Goal: Task Accomplishment & Management: Complete application form

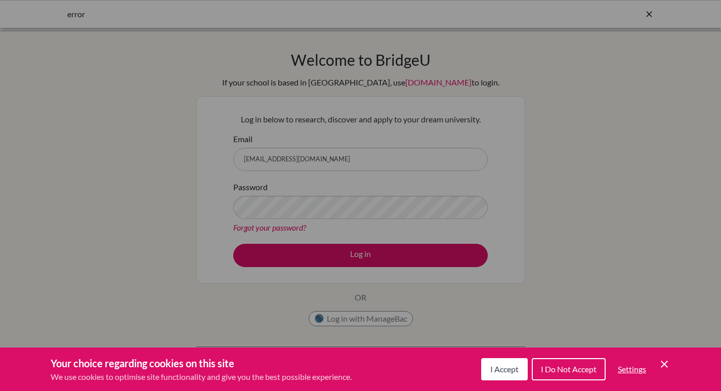
click at [374, 257] on div "Cookie Preferences" at bounding box center [360, 195] width 721 height 391
click at [550, 366] on span "I Do Not Accept" at bounding box center [569, 369] width 56 height 10
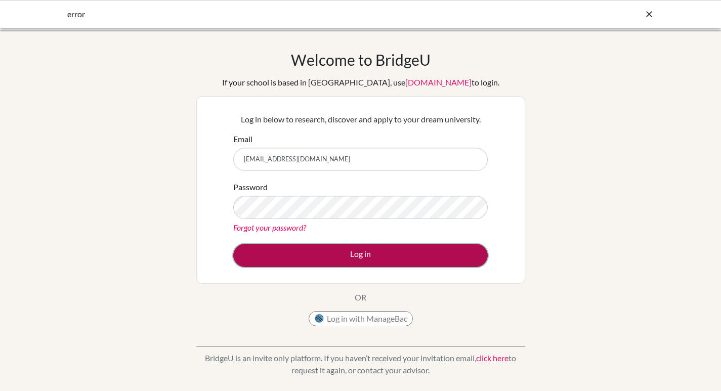
click at [373, 250] on button "Log in" at bounding box center [360, 255] width 255 height 23
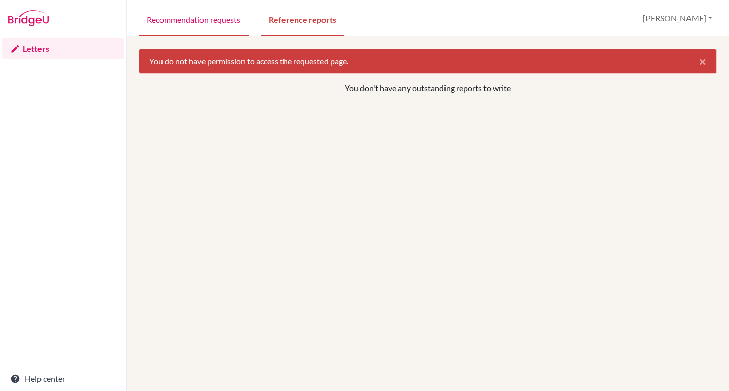
click at [199, 23] on link "Recommendation requests" at bounding box center [194, 19] width 110 height 35
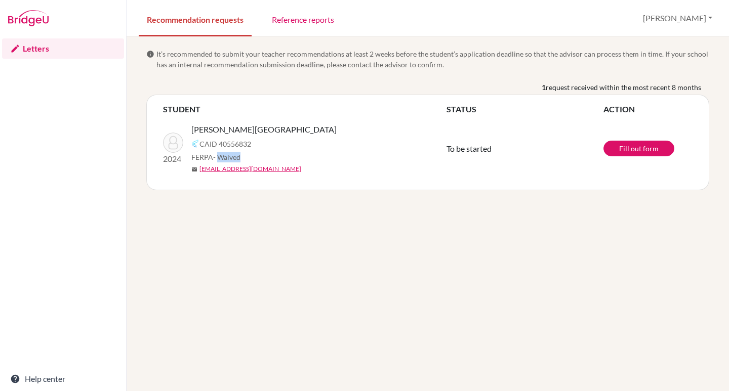
drag, startPoint x: 221, startPoint y: 154, endPoint x: 243, endPoint y: 154, distance: 21.8
click at [243, 154] on div "FERPA - Waived" at bounding box center [322, 157] width 263 height 11
drag, startPoint x: 219, startPoint y: 147, endPoint x: 258, endPoint y: 146, distance: 39.0
click at [258, 146] on div "CAID 40556832" at bounding box center [322, 144] width 263 height 12
click at [635, 143] on link "Fill out form" at bounding box center [638, 149] width 71 height 16
